Goal: Information Seeking & Learning: Check status

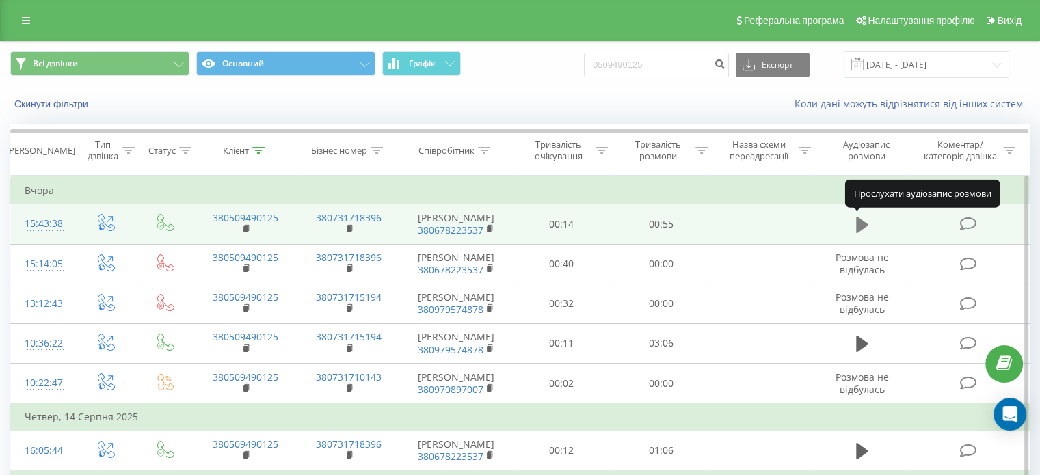
click at [852, 223] on button at bounding box center [862, 225] width 21 height 21
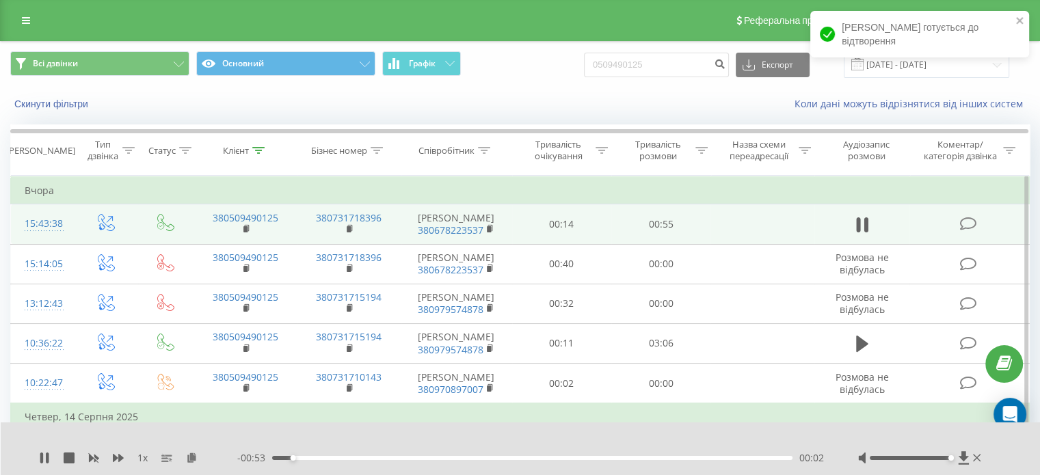
drag, startPoint x: 907, startPoint y: 457, endPoint x: 949, endPoint y: 460, distance: 41.8
click at [949, 460] on div "Accessibility label" at bounding box center [949, 457] width 5 height 5
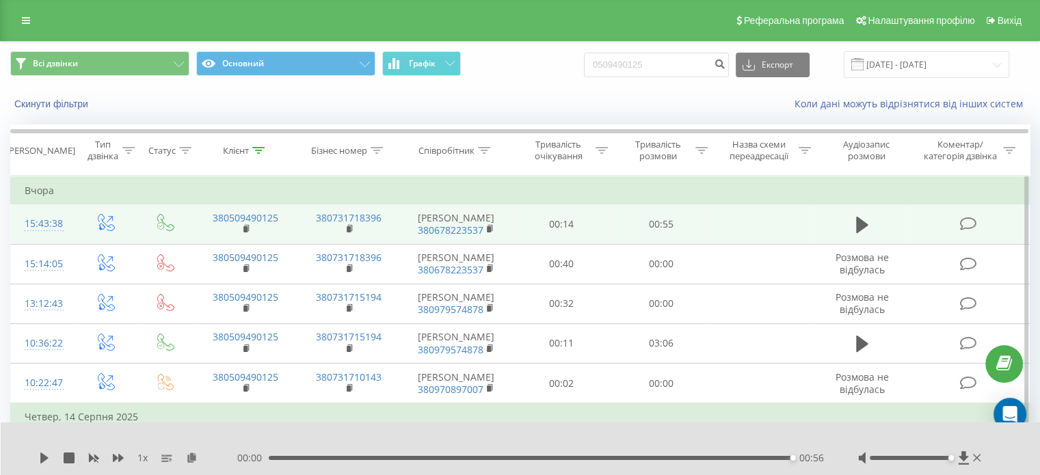
drag, startPoint x: 656, startPoint y: 69, endPoint x: 612, endPoint y: 116, distance: 64.8
click at [612, 116] on div "Скинути фільтри Коли дані можуть відрізнятися вiд інших систем" at bounding box center [520, 104] width 1038 height 33
drag, startPoint x: 673, startPoint y: 68, endPoint x: 604, endPoint y: 60, distance: 68.9
click at [604, 60] on input "0509490125" at bounding box center [656, 65] width 145 height 25
paste input "97503418"
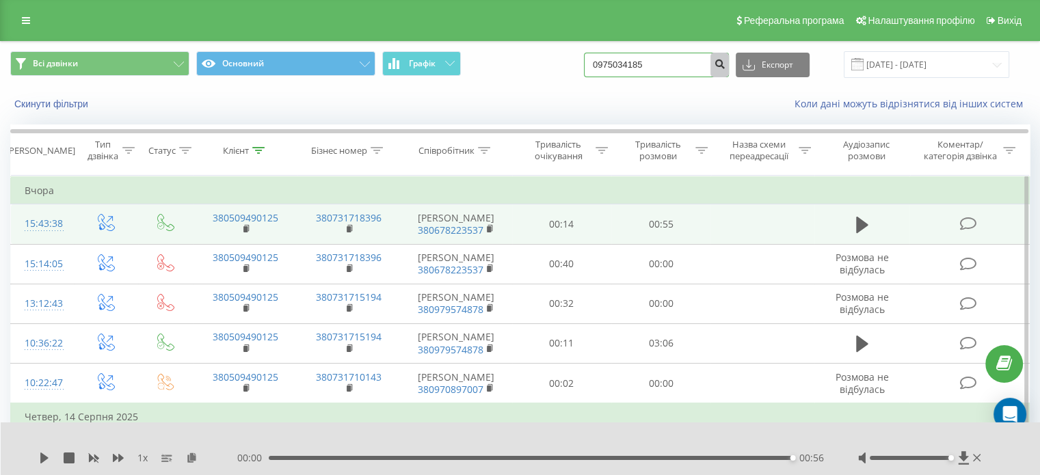
type input "0975034185"
click at [725, 63] on icon "submit" at bounding box center [720, 62] width 12 height 8
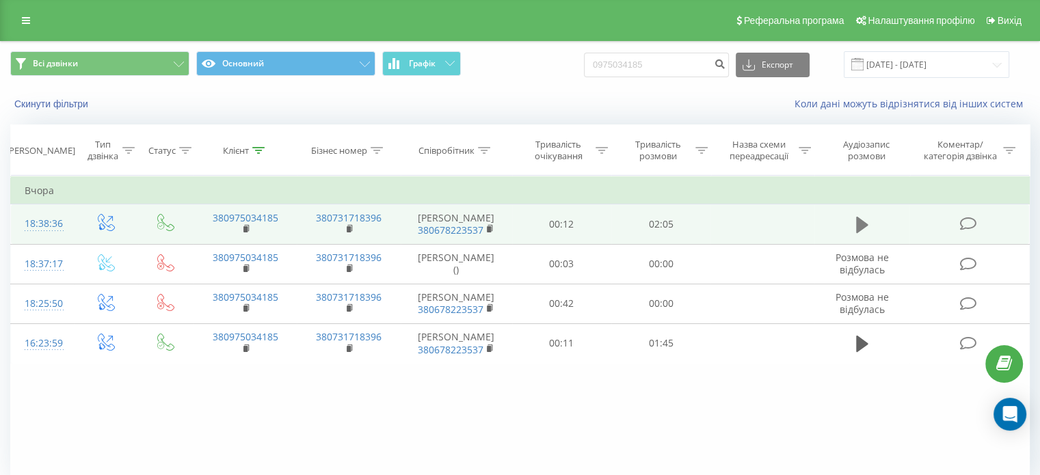
click at [861, 222] on icon at bounding box center [862, 225] width 12 height 16
